Goal: Transaction & Acquisition: Purchase product/service

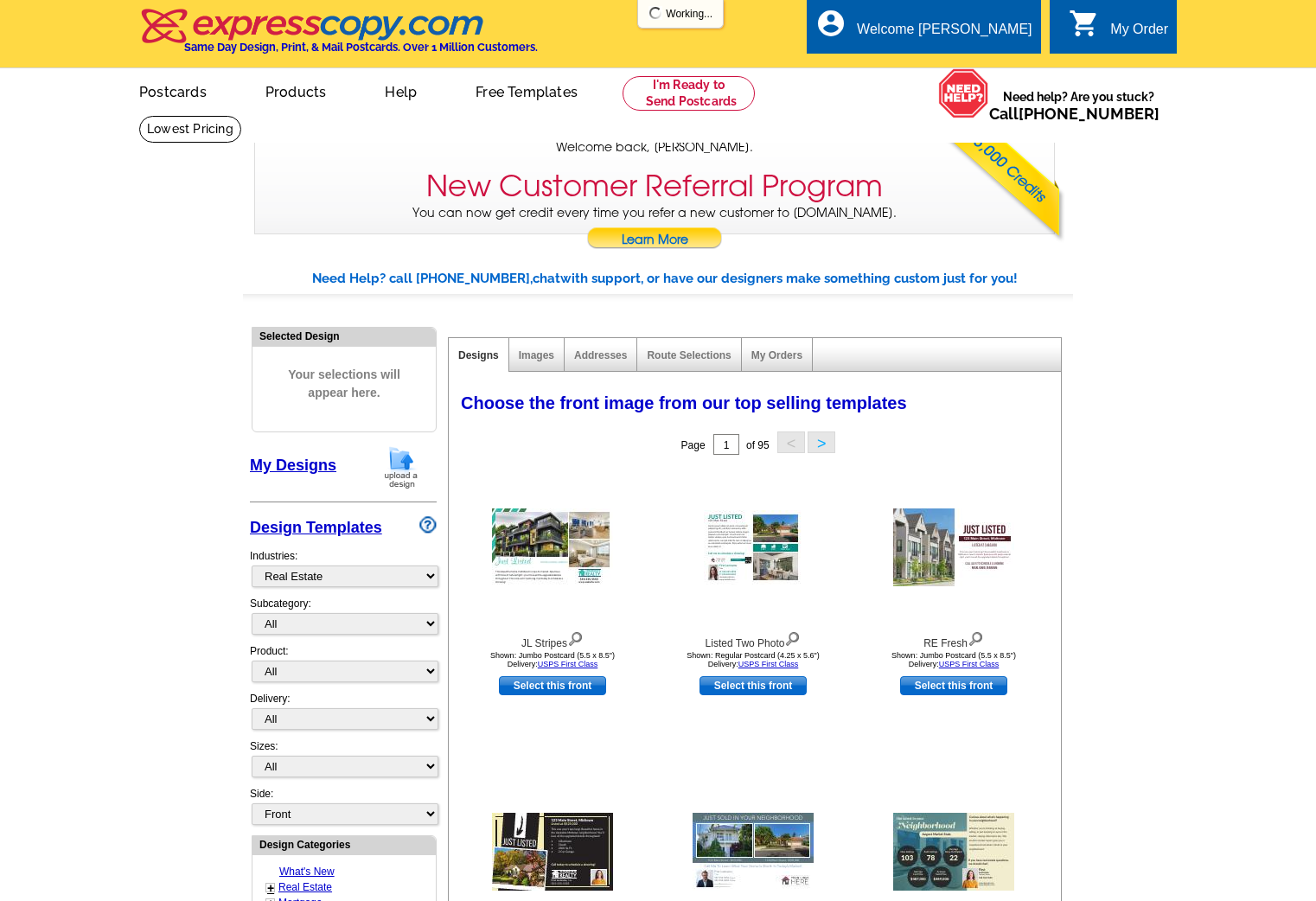
select select "785"
click at [400, 458] on img at bounding box center [400, 467] width 45 height 44
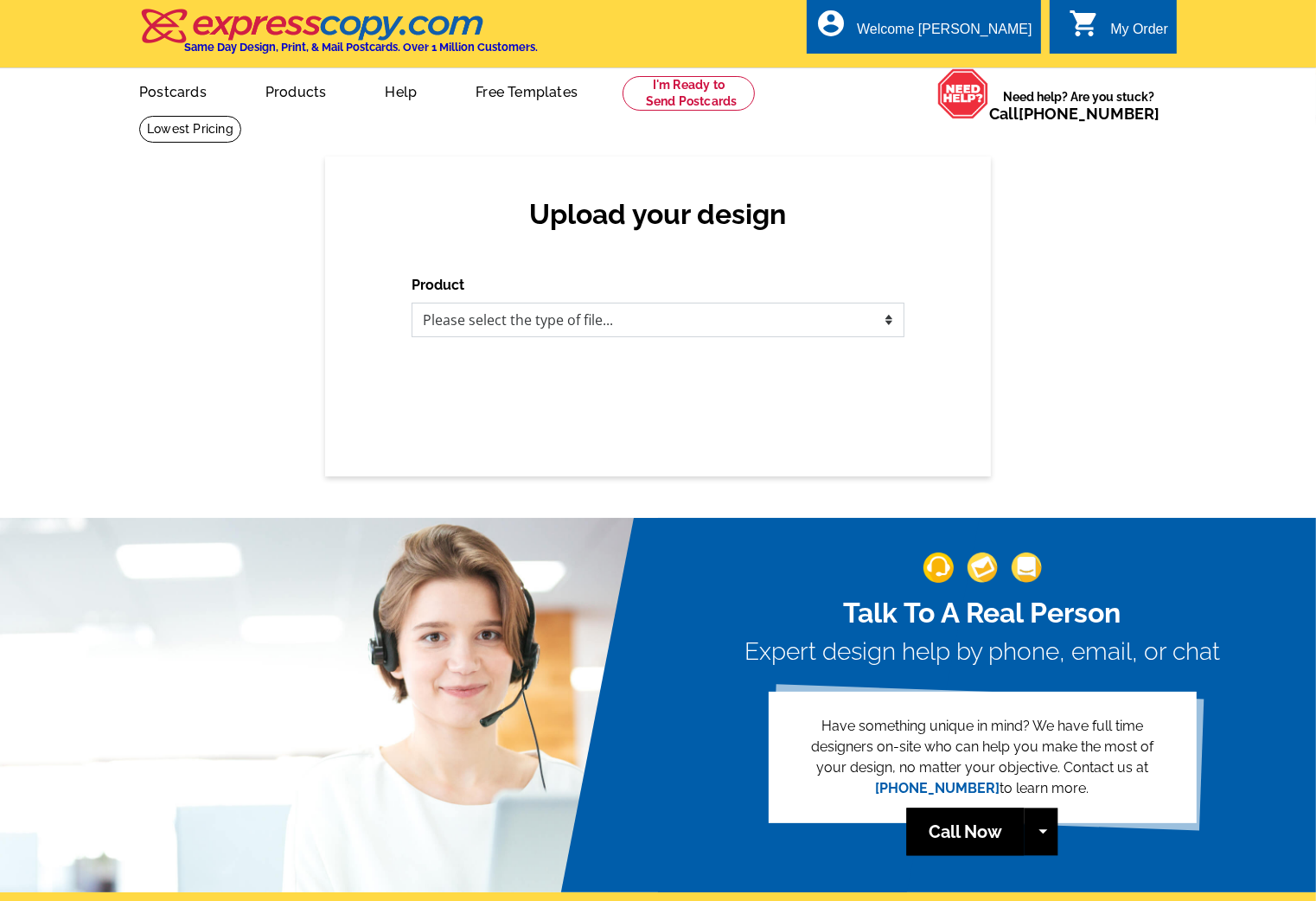
click at [493, 317] on select "Please select the type of file... Postcards Business Cards Letters and flyers G…" at bounding box center [658, 319] width 492 height 34
select select "1"
click at [412, 302] on select "Please select the type of file... Postcards Business Cards Letters and flyers G…" at bounding box center [658, 319] width 492 height 34
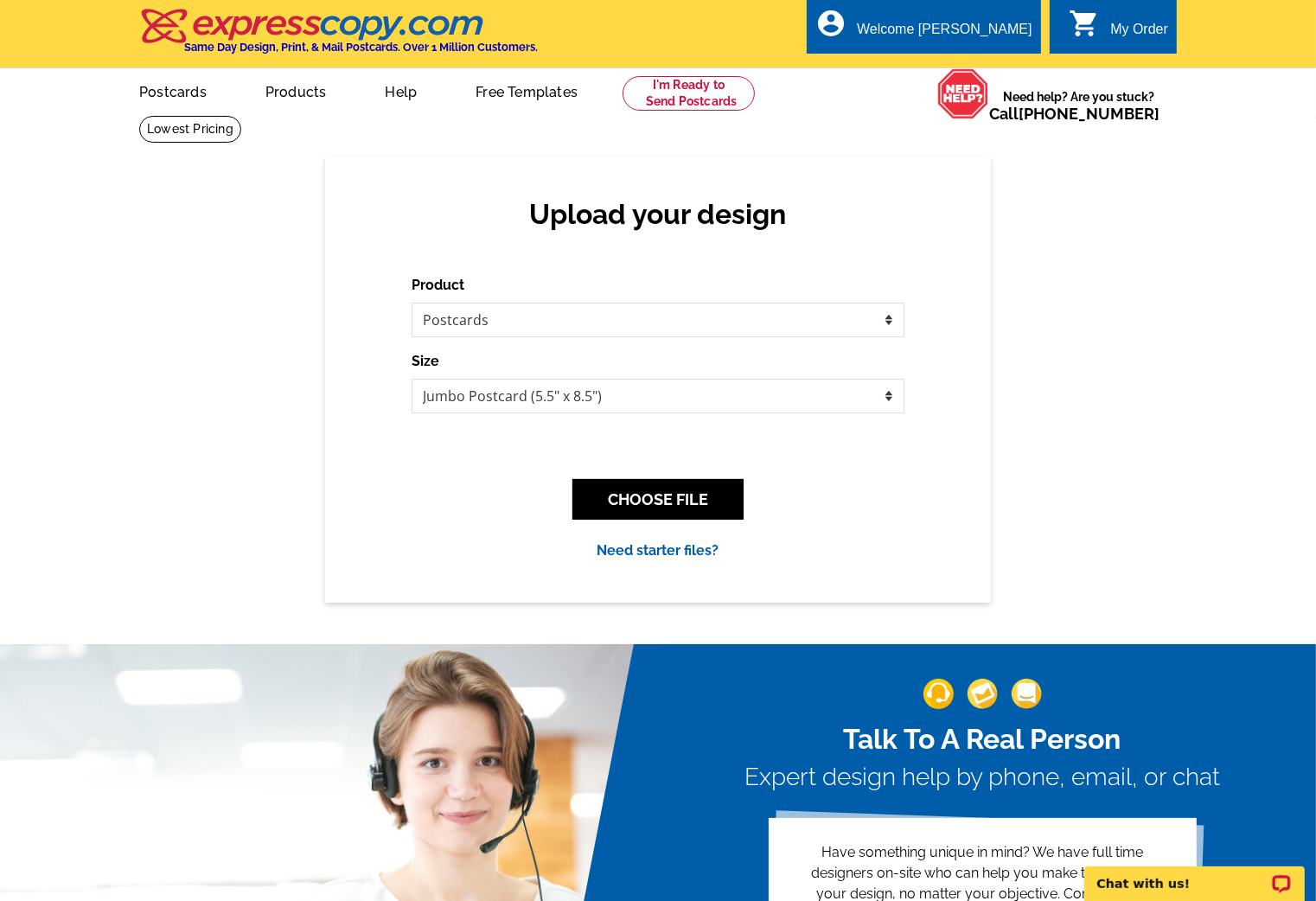
click at [633, 477] on div "CHOOSE FILE" at bounding box center [658, 500] width 492 height 68
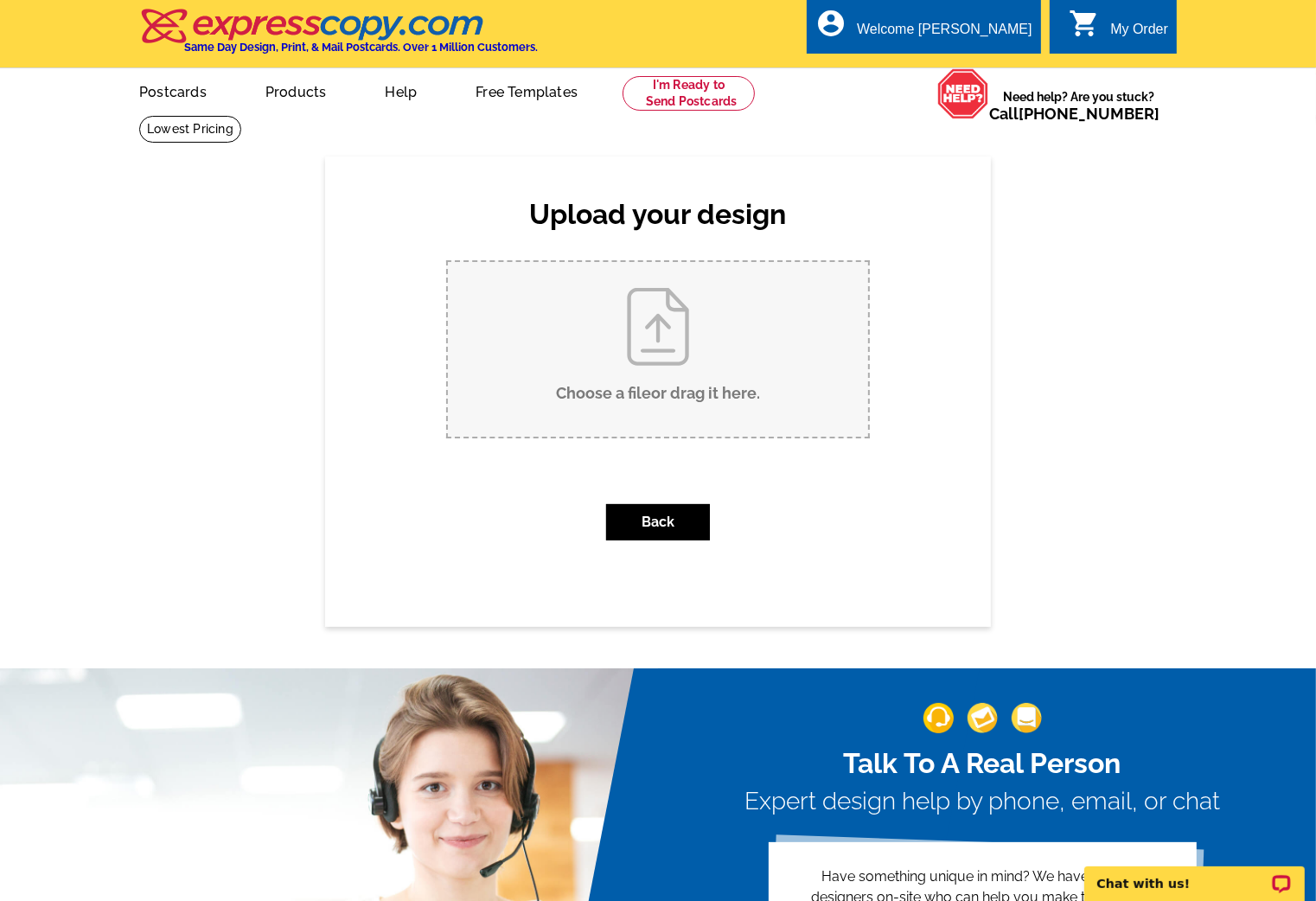
click at [541, 323] on input "Choose a file or drag it here ." at bounding box center [657, 349] width 420 height 174
type input "C:\fakepath\davidheiser_jumbo_3Agent_v6.pdf"
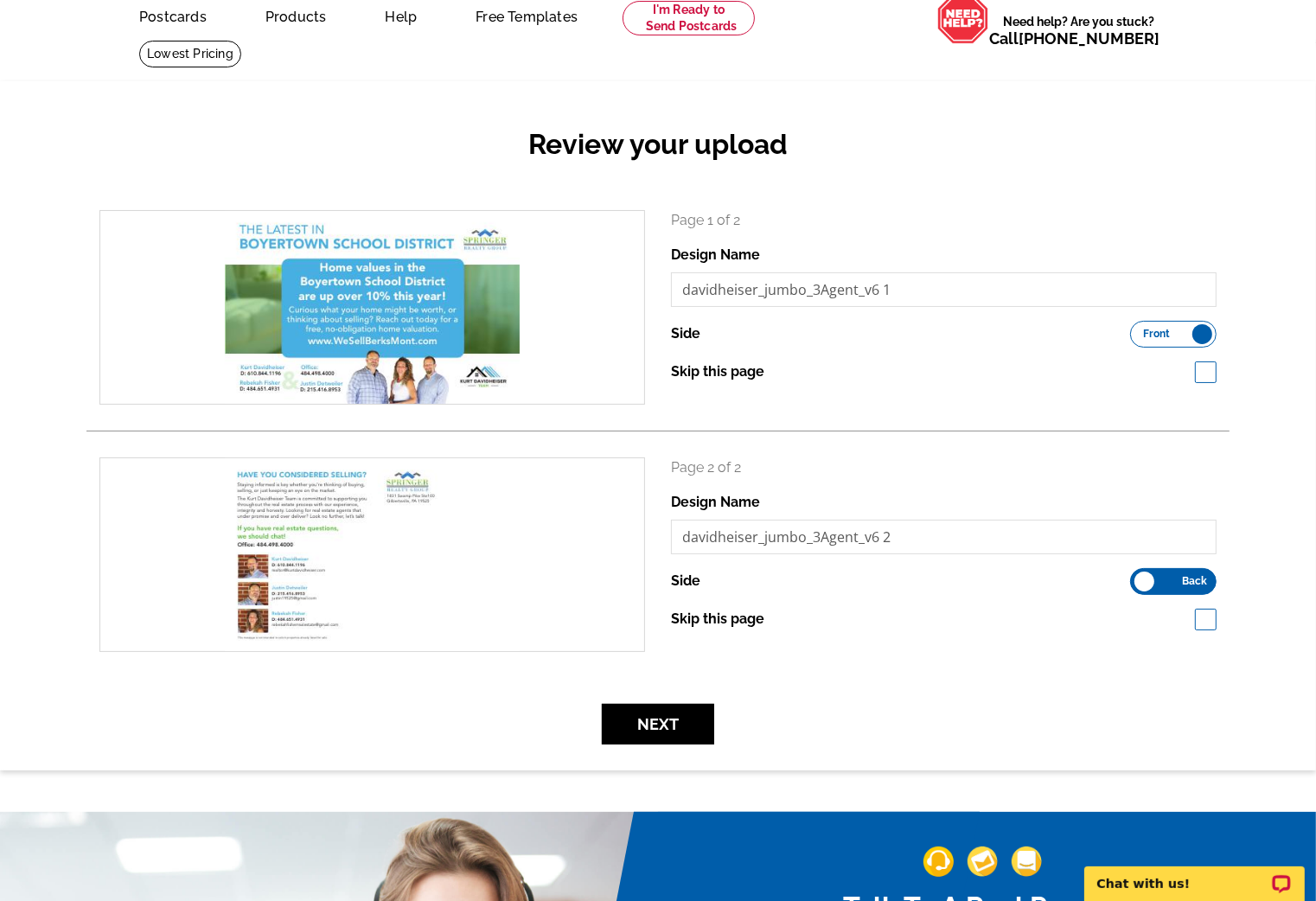
scroll to position [89, 0]
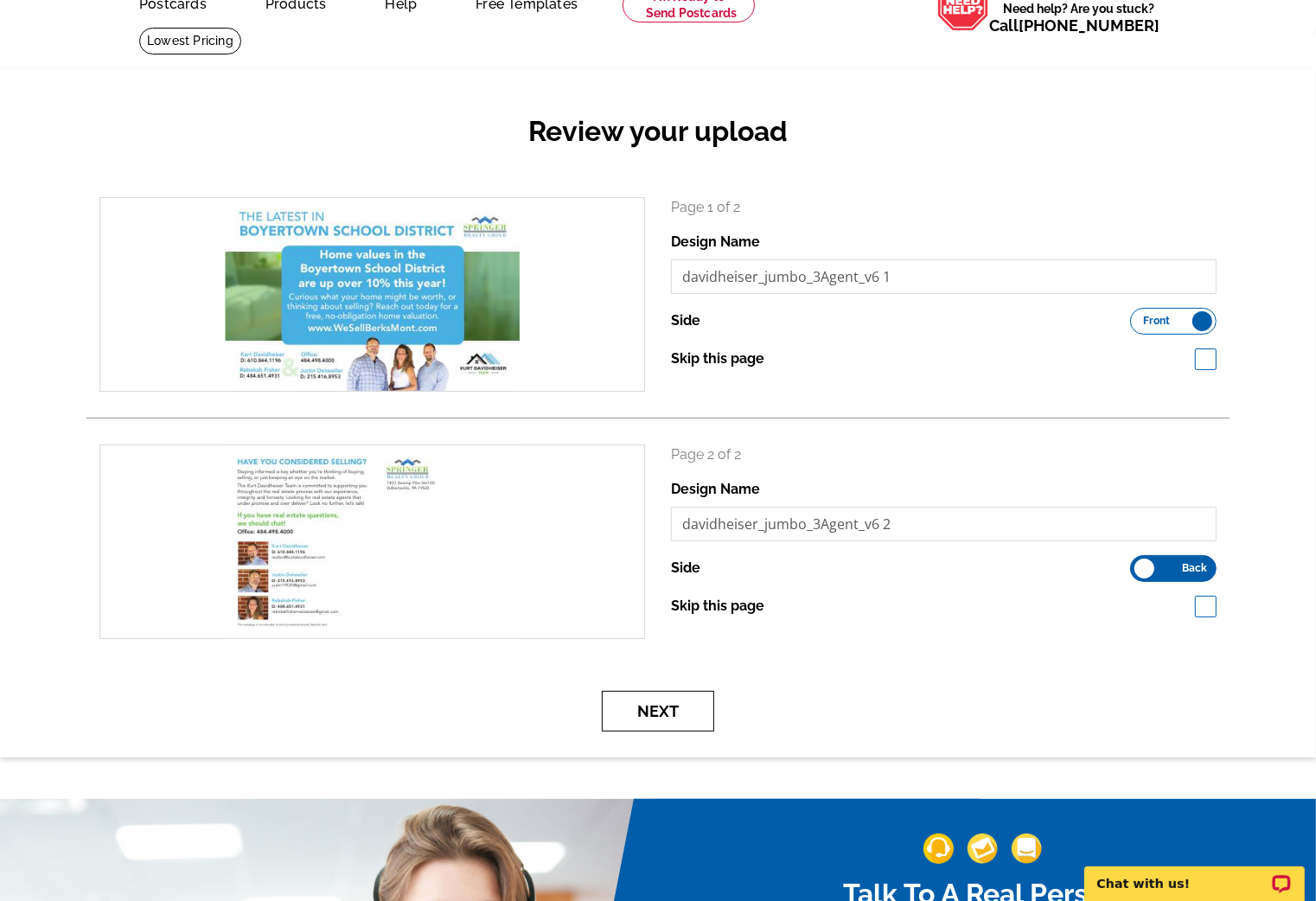
click at [691, 713] on button "Next" at bounding box center [658, 711] width 112 height 40
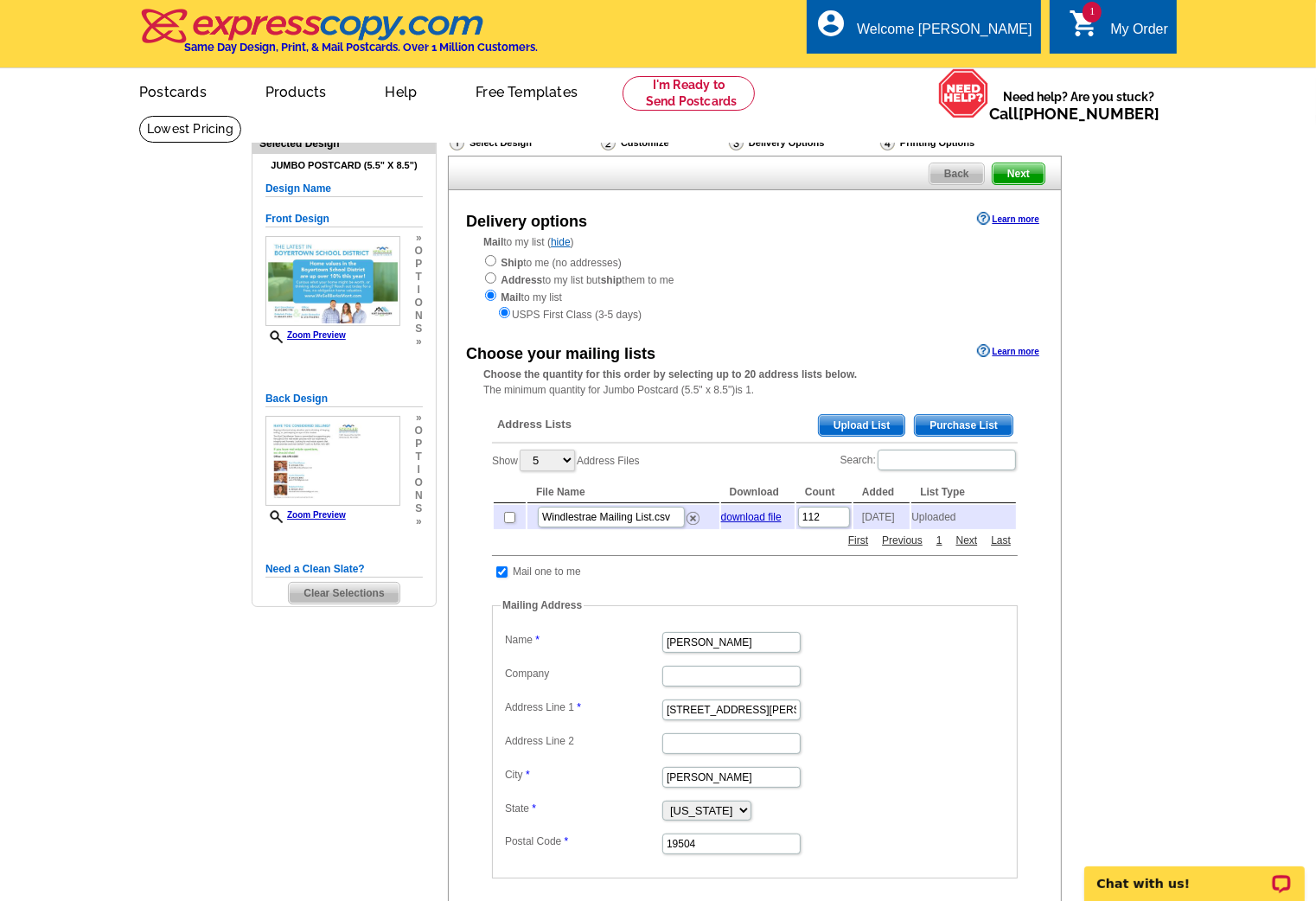
click at [890, 420] on span "Upload List" at bounding box center [861, 426] width 86 height 21
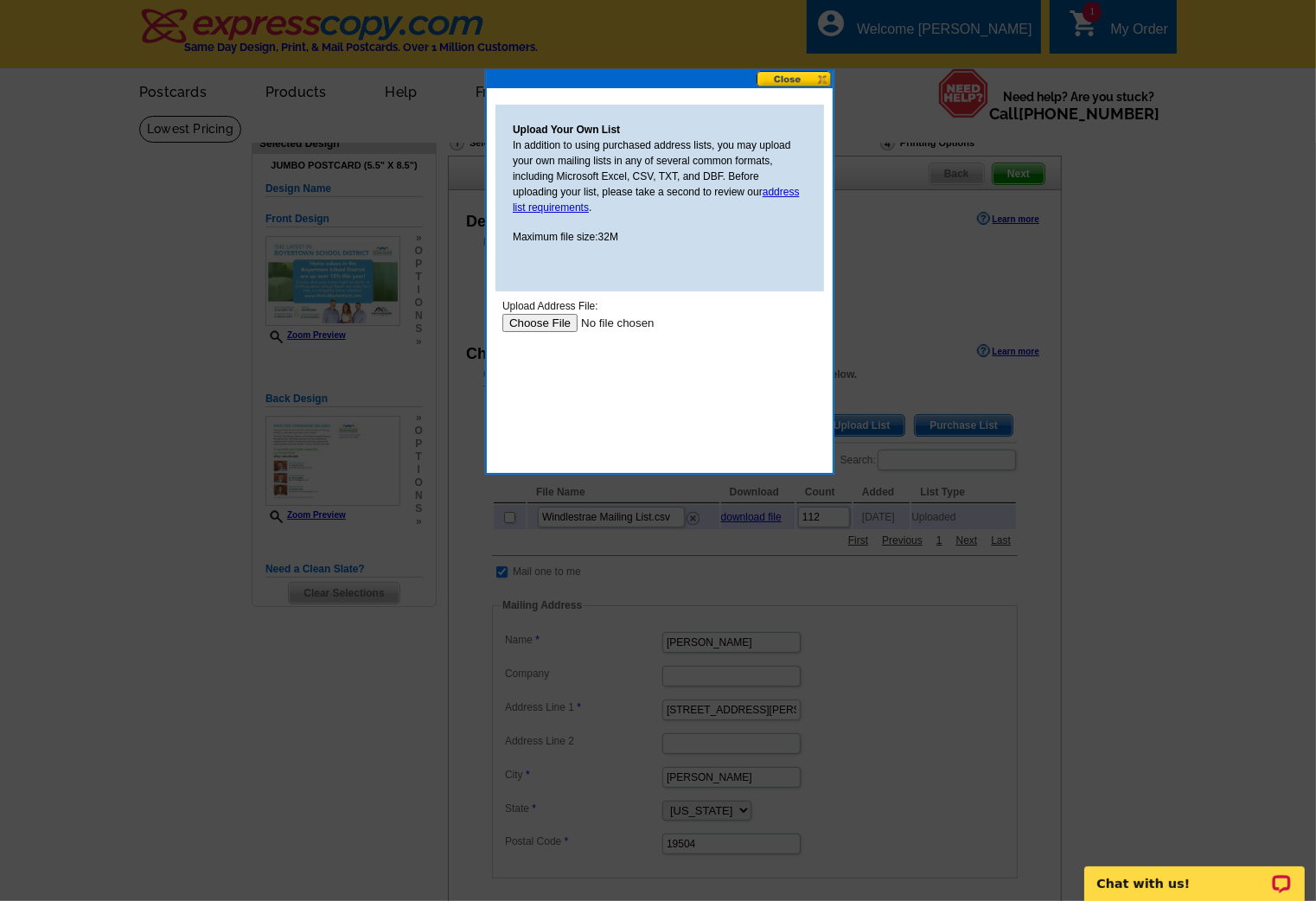
click at [547, 324] on input "file" at bounding box center [611, 322] width 219 height 18
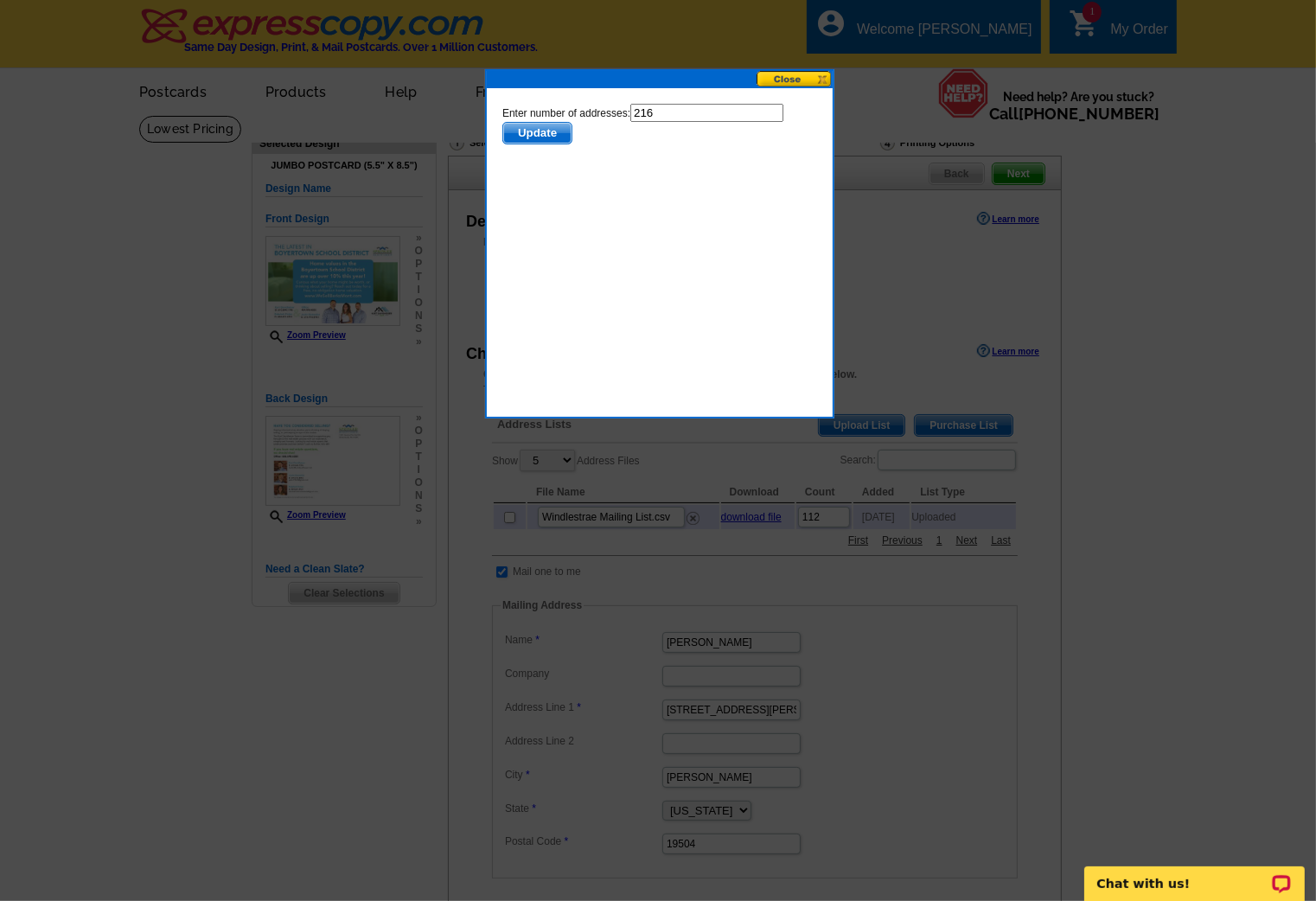
click at [542, 138] on span "Update" at bounding box center [536, 132] width 68 height 21
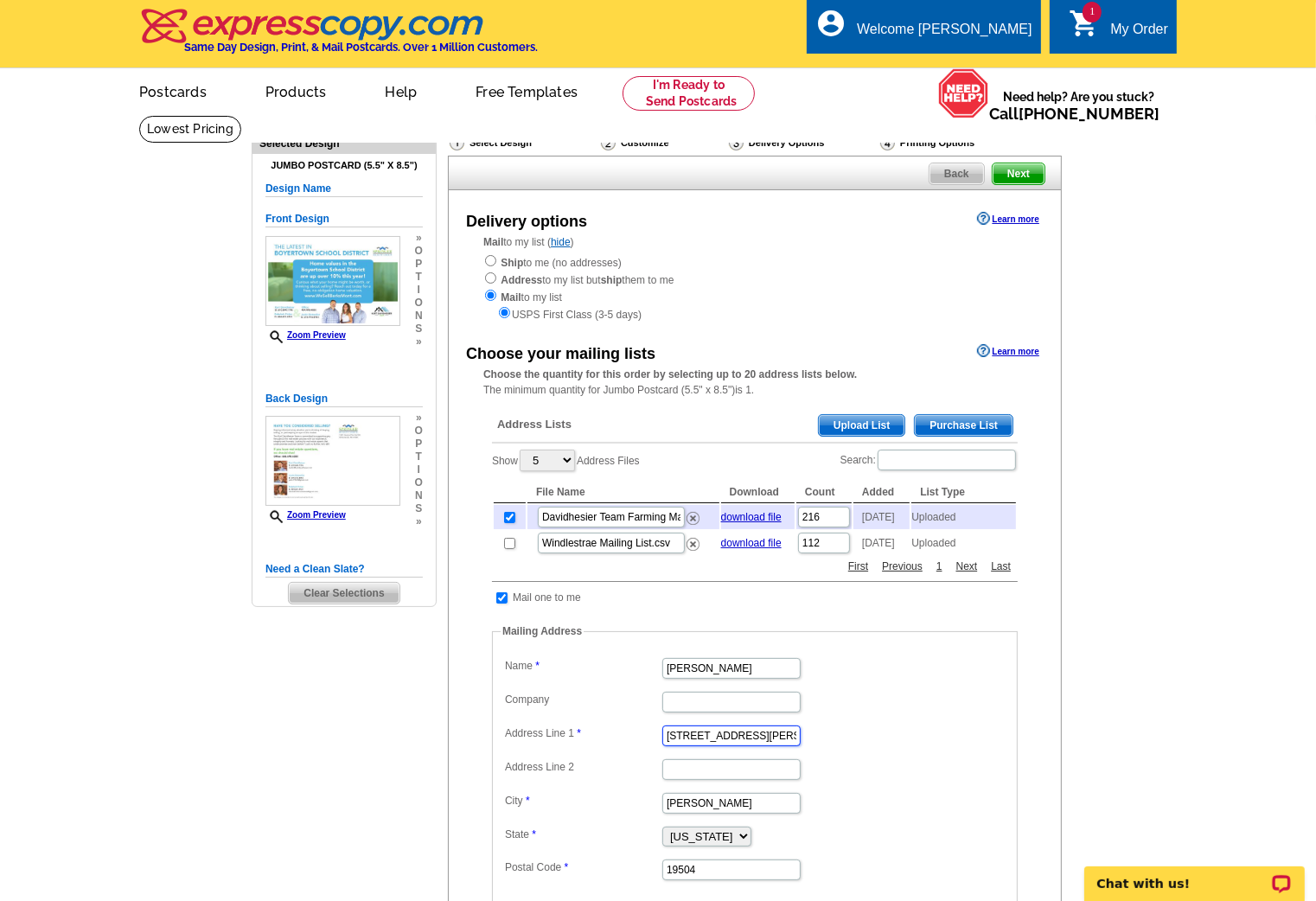
click at [705, 744] on input "138 Keller Rd" at bounding box center [732, 736] width 138 height 21
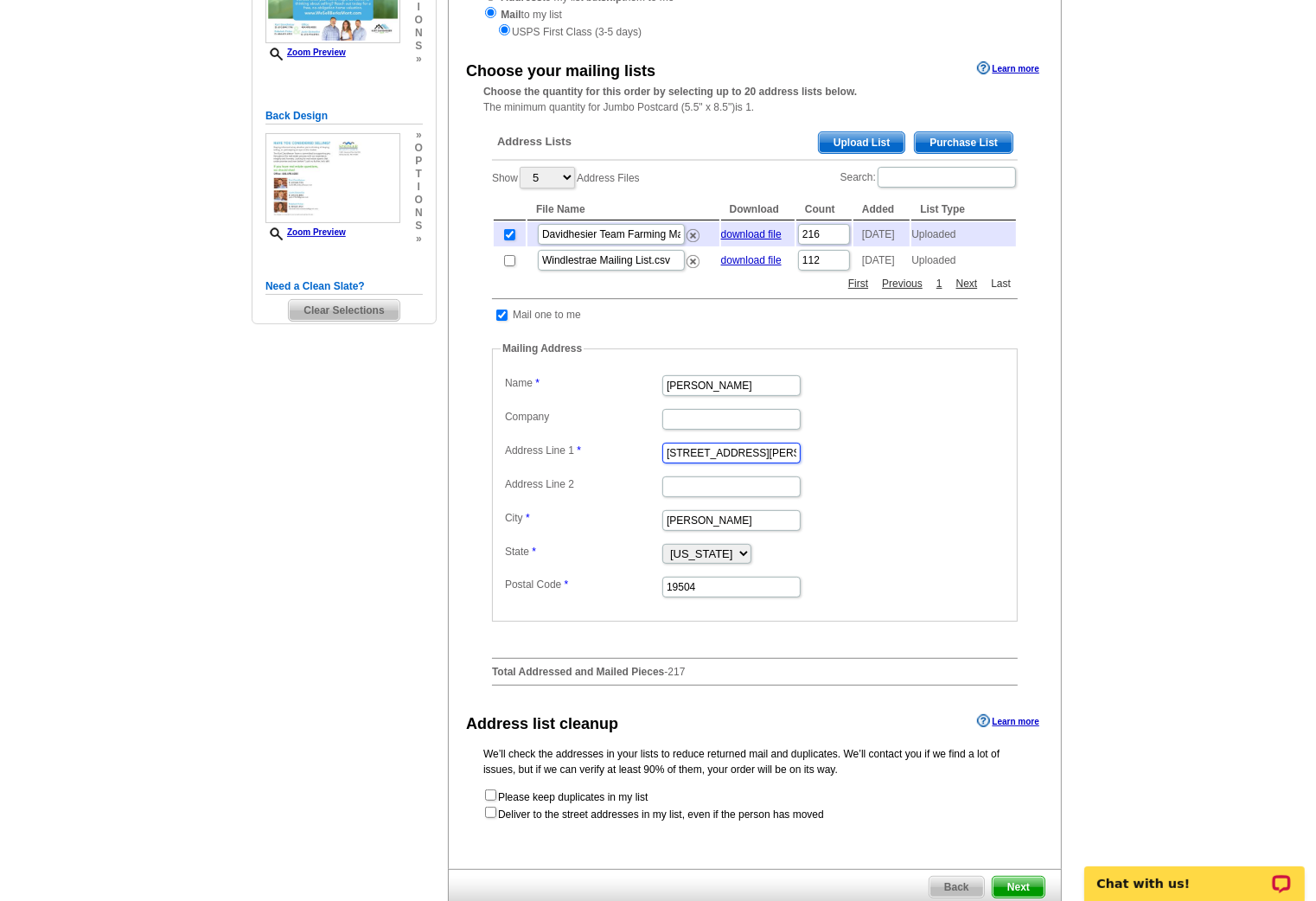
scroll to position [316, 0]
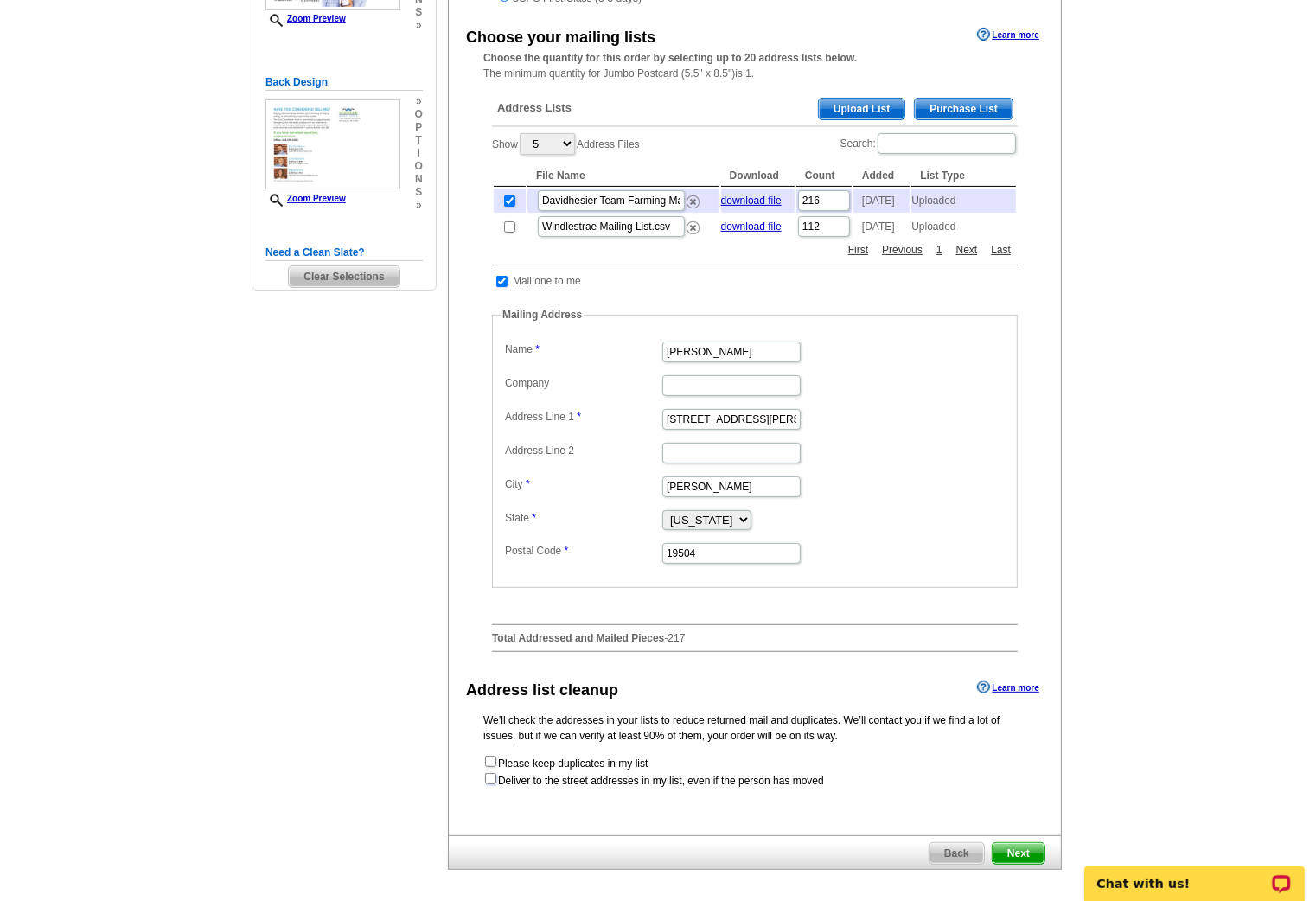
click at [491, 779] on input "checkbox" at bounding box center [490, 778] width 11 height 11
checkbox input "true"
radio input "true"
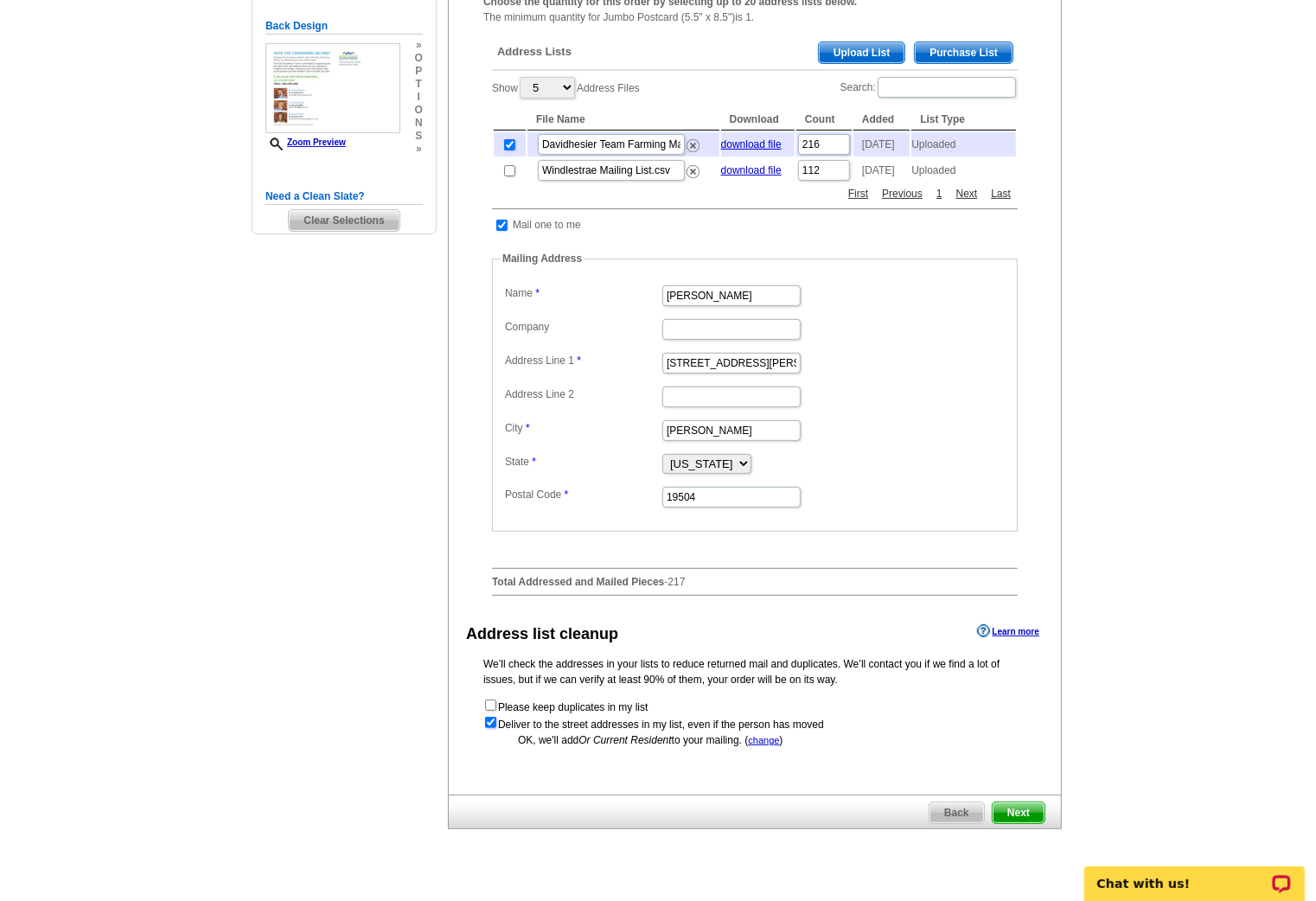
scroll to position [379, 0]
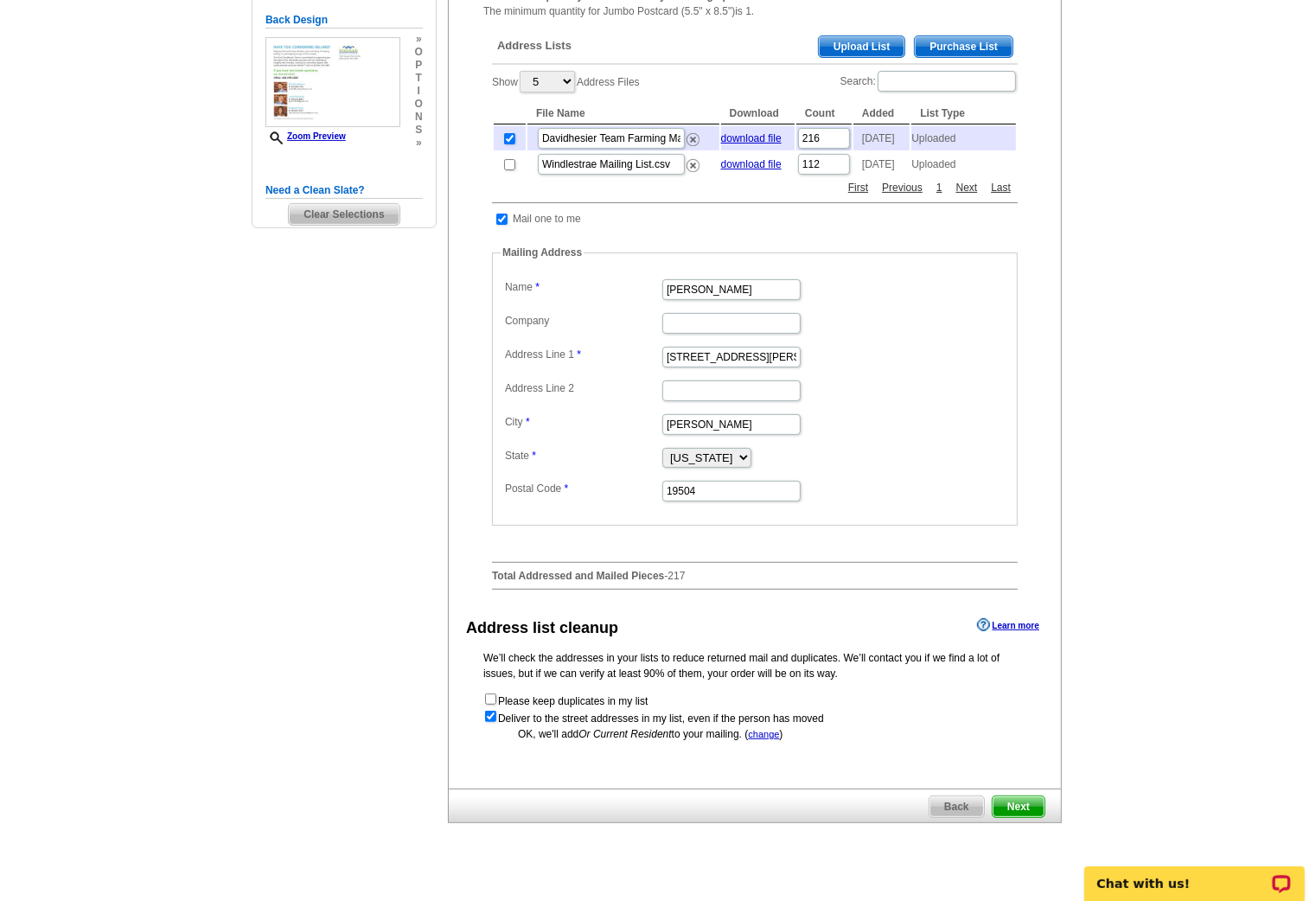
click at [1018, 813] on span "Next" at bounding box center [1018, 807] width 52 height 21
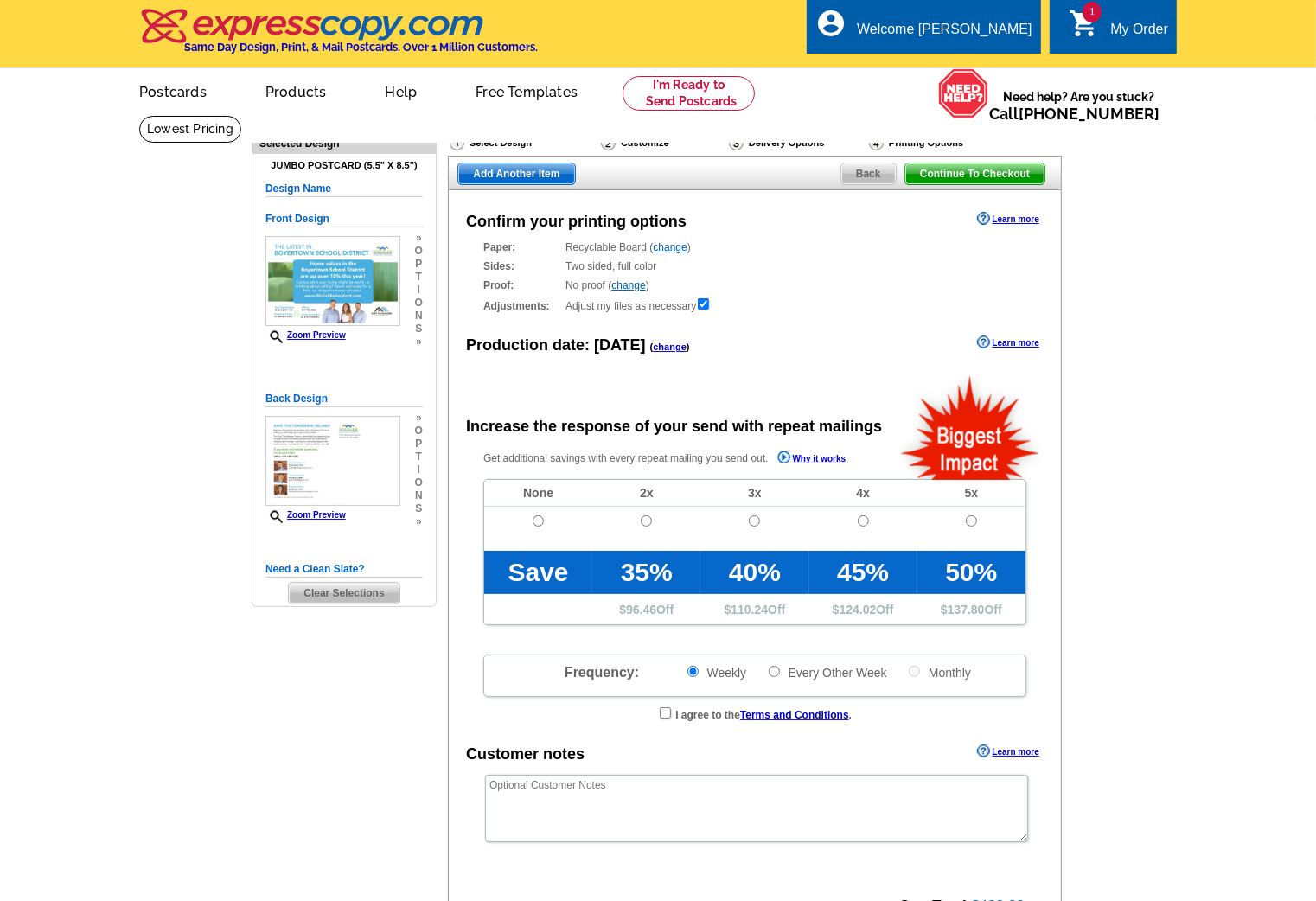
radio input "false"
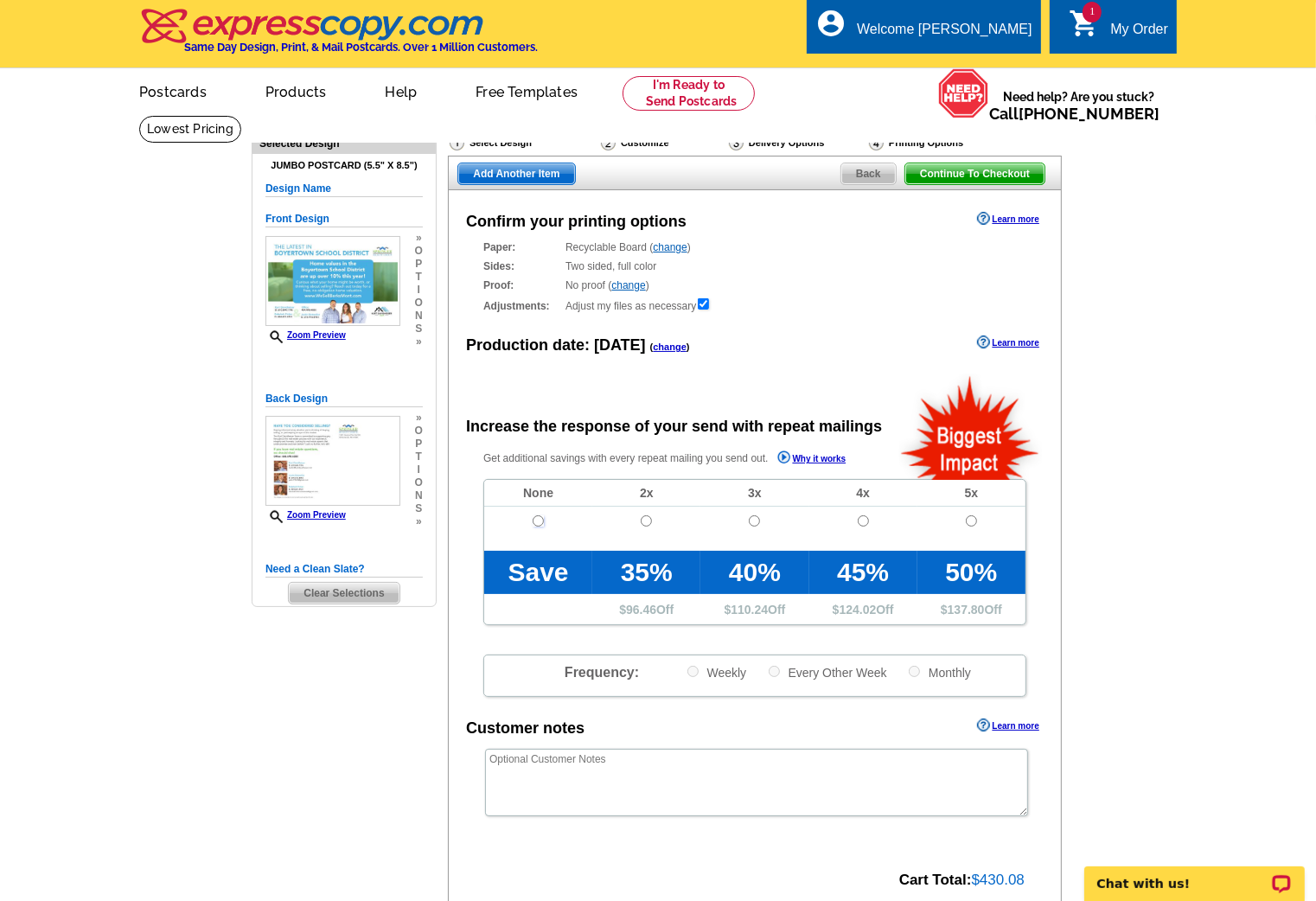
click at [535, 520] on input "radio" at bounding box center [538, 521] width 11 height 11
radio input "true"
click at [947, 171] on span "Continue To Checkout" at bounding box center [974, 174] width 139 height 21
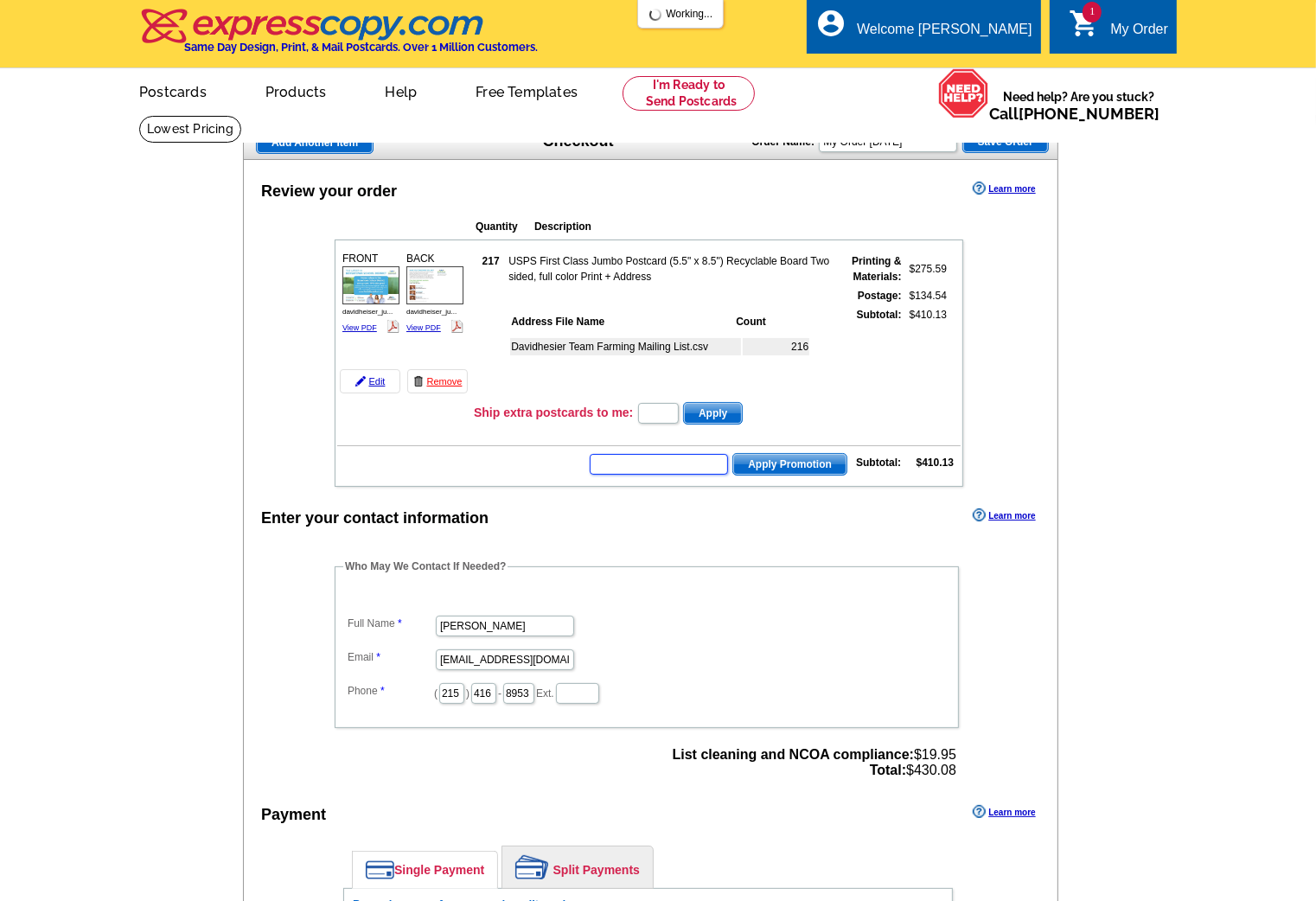
click at [705, 461] on input "text" at bounding box center [659, 465] width 138 height 21
type input "sms40"
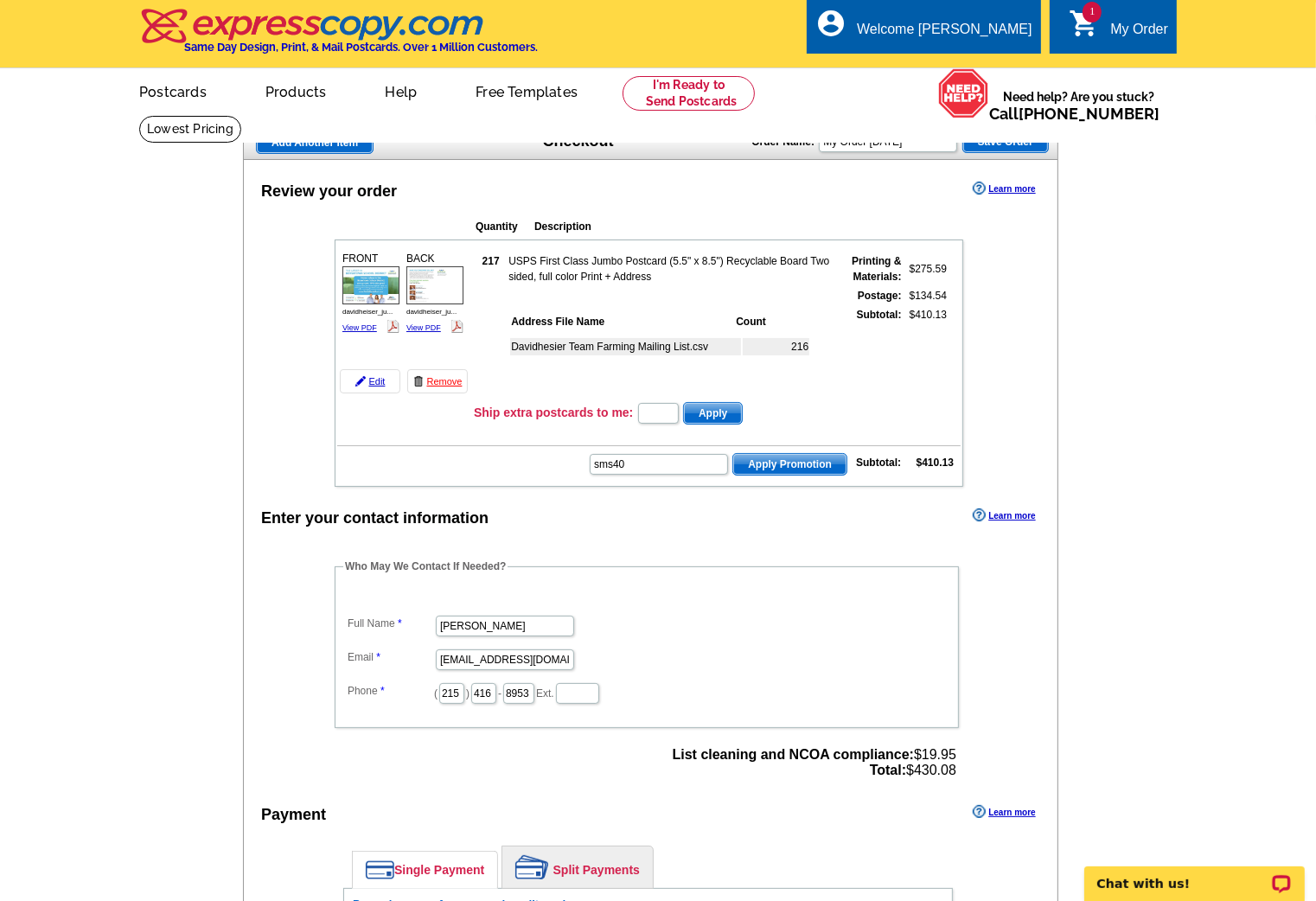
click at [835, 454] on span "Apply Promotion" at bounding box center [789, 465] width 113 height 21
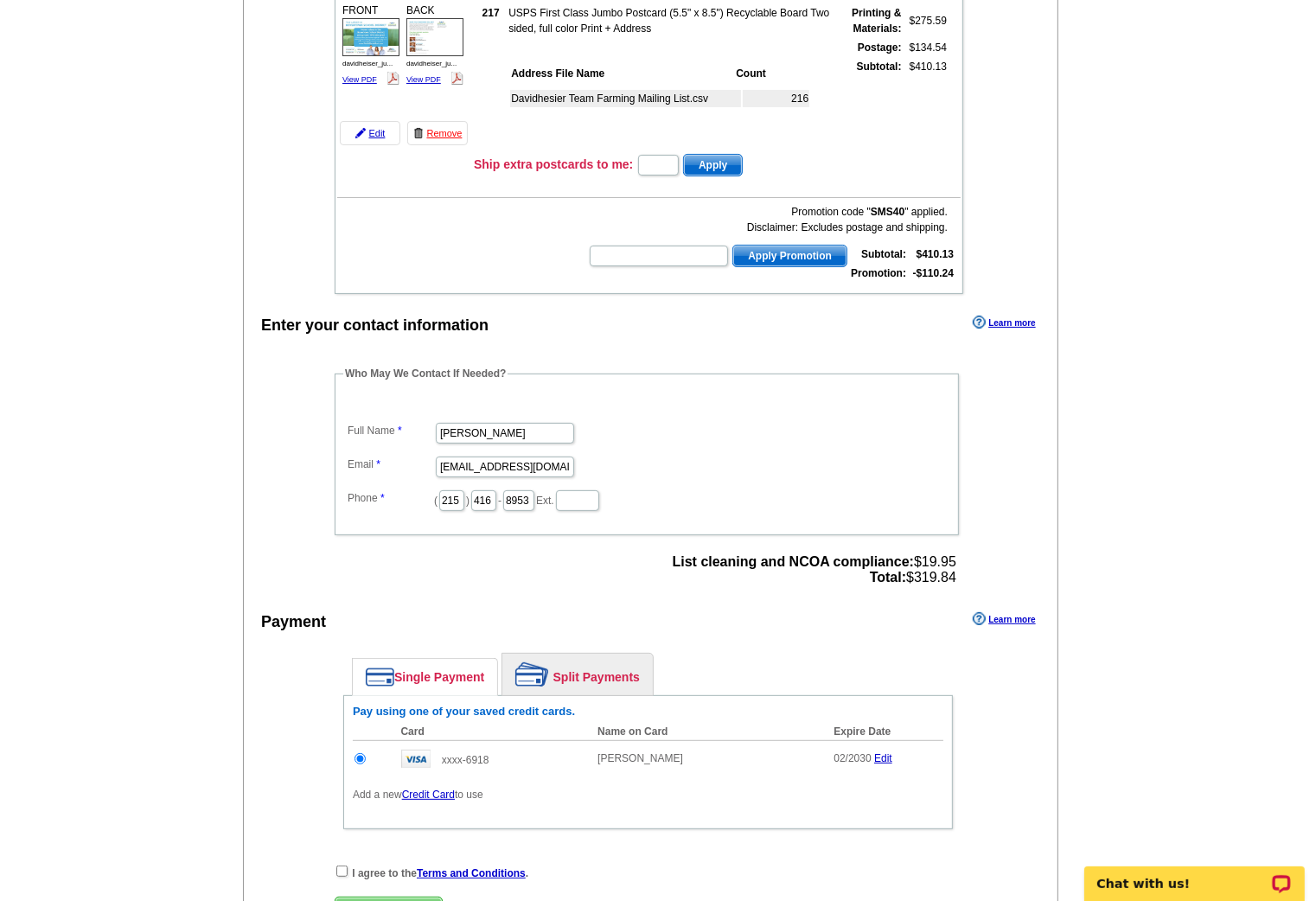
scroll to position [251, 0]
